Goal: Information Seeking & Learning: Learn about a topic

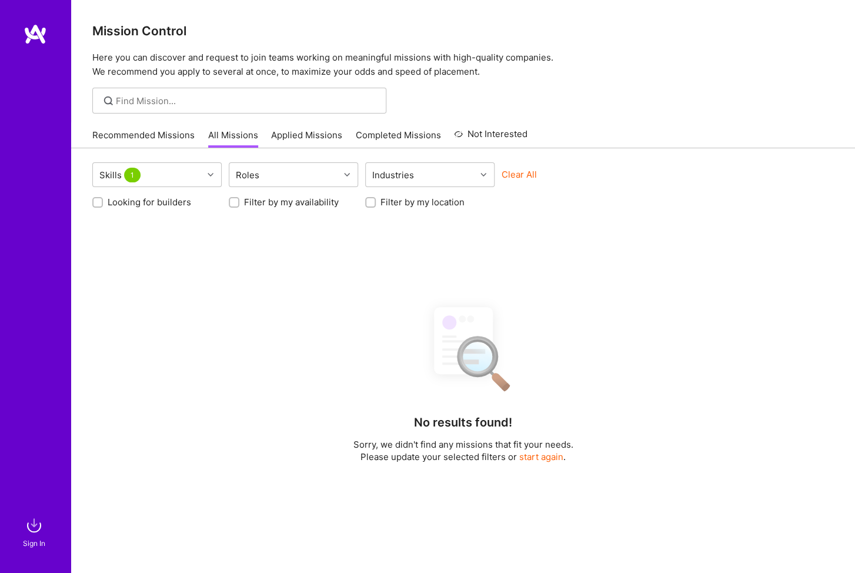
click at [227, 367] on div "No results found! Sorry, we didn't find any missions that fit your needs. Pleas…" at bounding box center [462, 525] width 741 height 458
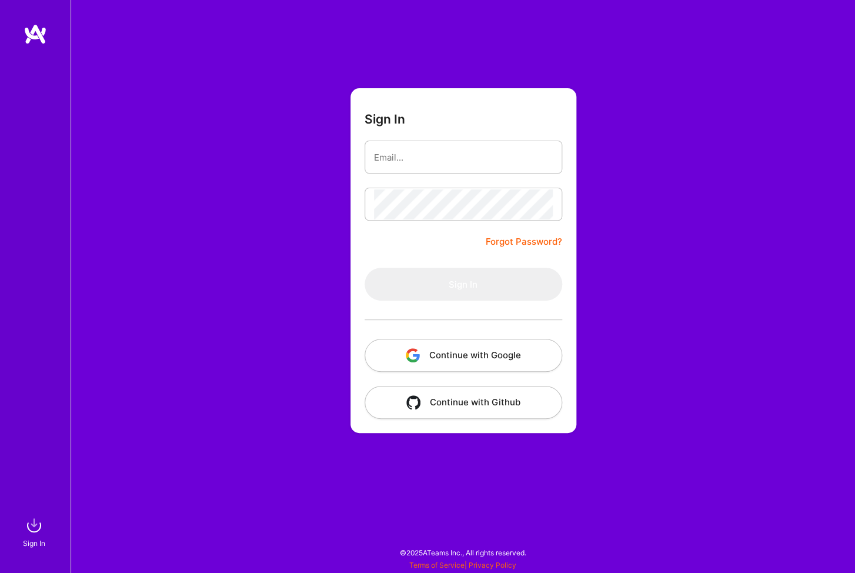
type input "[EMAIL_ADDRESS][DOMAIN_NAME]"
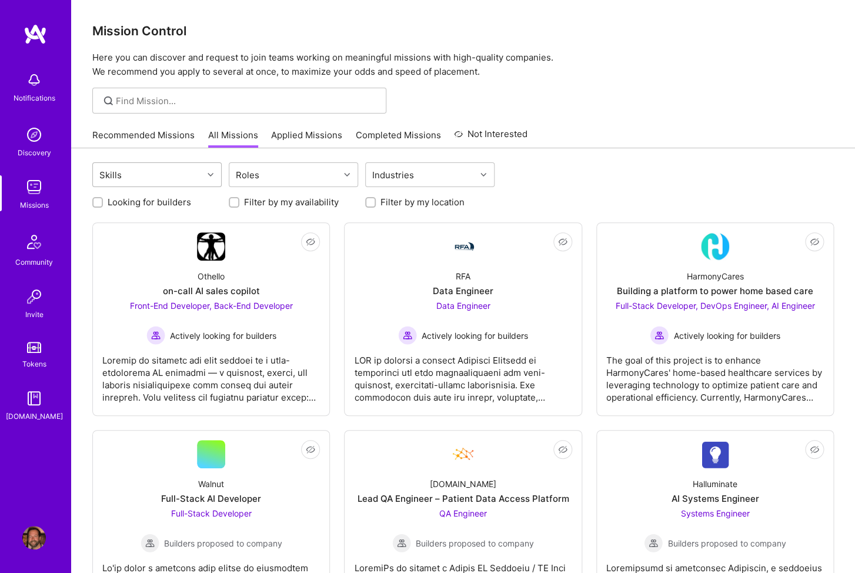
click at [168, 180] on div "Skills" at bounding box center [148, 175] width 110 height 24
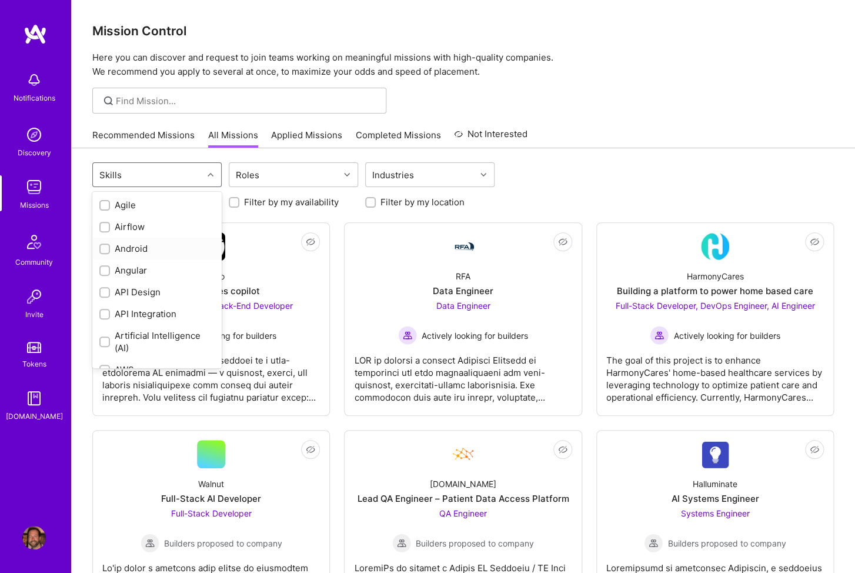
click at [106, 252] on input "checkbox" at bounding box center [106, 249] width 8 height 8
checkbox input "true"
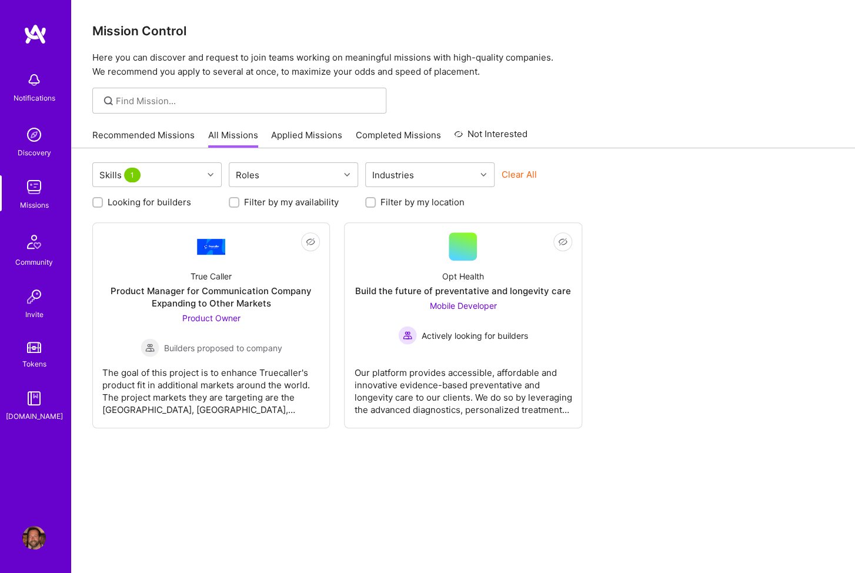
click at [191, 489] on div "Skills 1 Roles Industries Clear All Looking for builders Filter by my availabil…" at bounding box center [463, 377] width 784 height 458
click at [269, 502] on div "Skills 1 Roles Industries Clear All Looking for builders Filter by my availabil…" at bounding box center [463, 377] width 784 height 458
